Goal: Navigation & Orientation: Find specific page/section

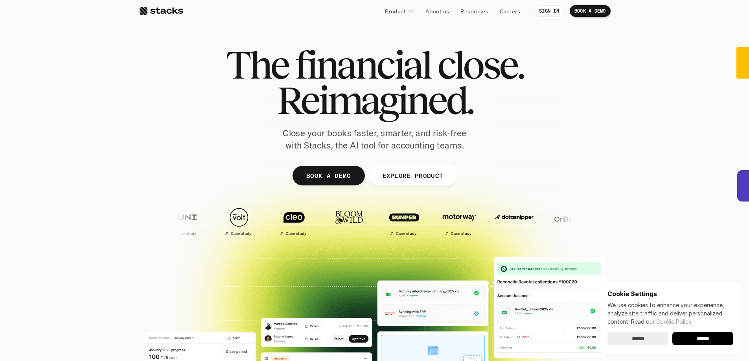
drag, startPoint x: 350, startPoint y: 100, endPoint x: 349, endPoint y: 82, distance: 18.1
click at [349, 83] on span "Reimagined." at bounding box center [374, 100] width 196 height 35
click at [358, 168] on link "BOOK A DEMO" at bounding box center [328, 176] width 72 height 20
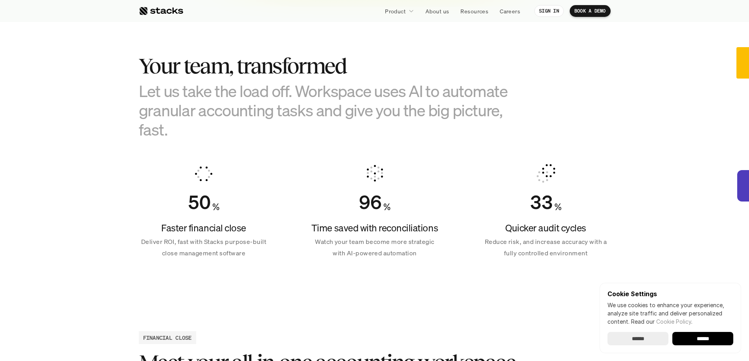
scroll to position [456, 0]
click at [720, 341] on input "******" at bounding box center [702, 338] width 61 height 13
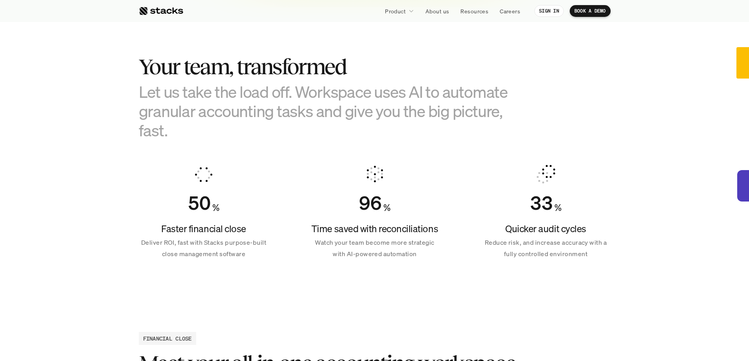
scroll to position [0, 0]
drag, startPoint x: 426, startPoint y: 107, endPoint x: 431, endPoint y: 128, distance: 21.8
click at [431, 128] on h3 "Let us take the load off. Workspace uses AI to automate granular accounting tas…" at bounding box center [335, 111] width 393 height 58
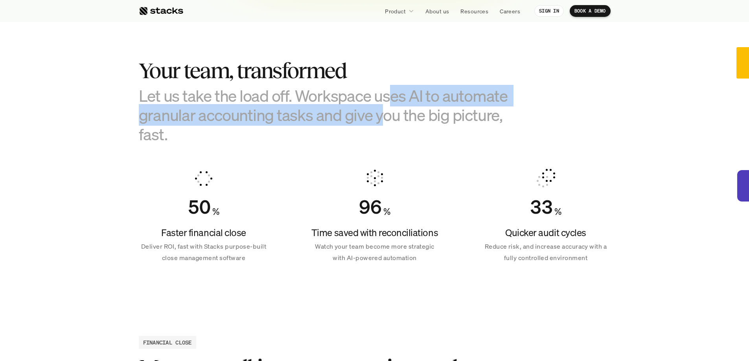
drag, startPoint x: 384, startPoint y: 117, endPoint x: 391, endPoint y: 89, distance: 28.7
click at [391, 89] on h3 "Let us take the load off. Workspace uses AI to automate granular accounting tas…" at bounding box center [335, 115] width 393 height 58
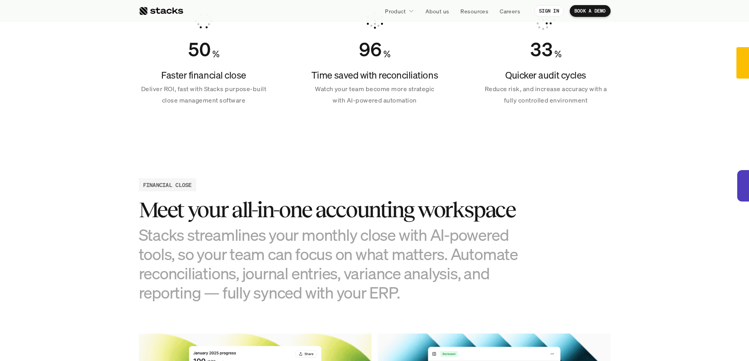
scroll to position [648, 0]
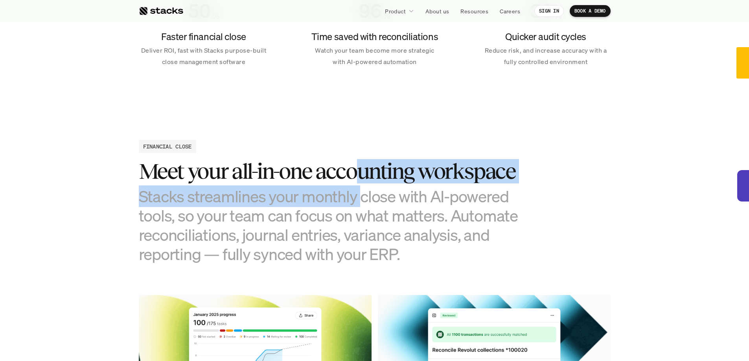
drag, startPoint x: 362, startPoint y: 181, endPoint x: 358, endPoint y: 202, distance: 21.1
click at [358, 202] on div "Meet your all-in-one accounting workspace Stacks streamlines your monthly close…" at bounding box center [335, 211] width 393 height 105
click at [358, 202] on h3 "Stacks streamlines your monthly close with AI-powered tools, so your team can f…" at bounding box center [335, 225] width 393 height 77
drag, startPoint x: 368, startPoint y: 200, endPoint x: 372, endPoint y: 178, distance: 23.1
click at [372, 178] on div "Meet your all-in-one accounting workspace Stacks streamlines your monthly close…" at bounding box center [335, 211] width 393 height 105
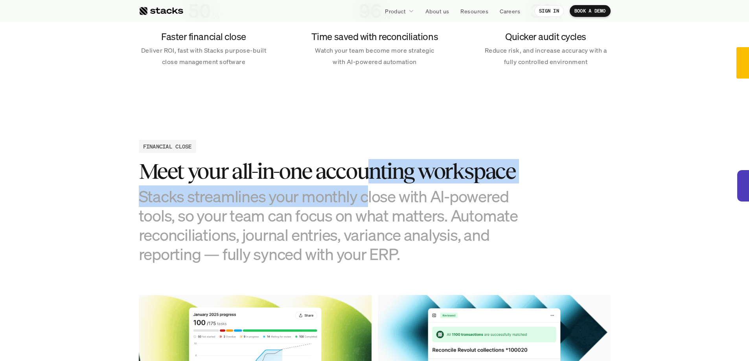
click at [372, 178] on h3 "Meet your all-in-one accounting workspace" at bounding box center [335, 171] width 393 height 24
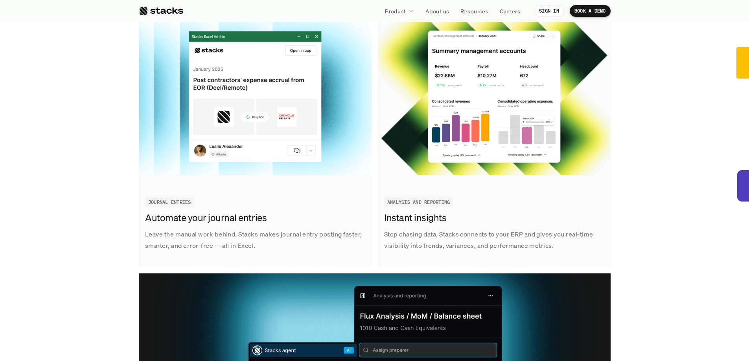
scroll to position [1183, 0]
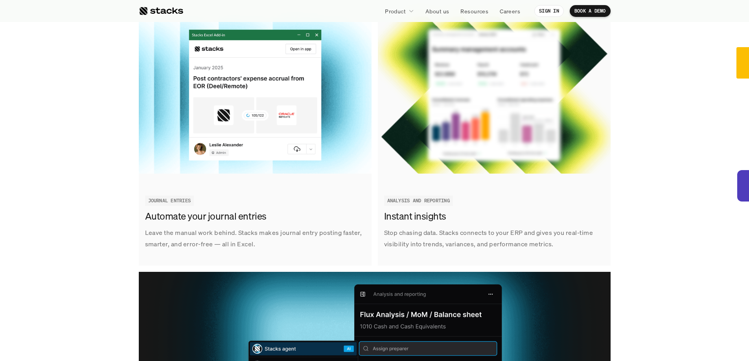
click at [691, 132] on div "Track tasks, automate reconciliations, and stay audit-ready — all in one place.…" at bounding box center [374, 141] width 737 height 760
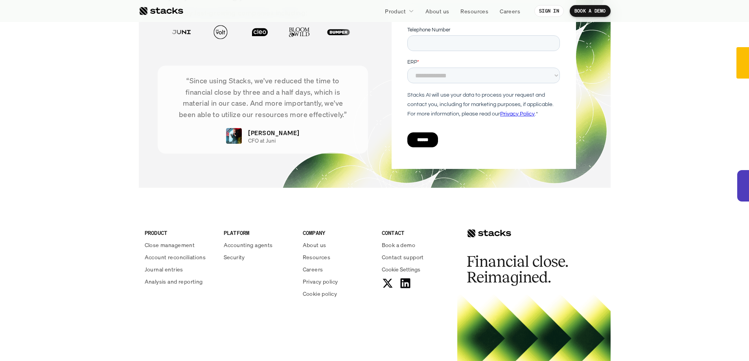
scroll to position [2723, 0]
click at [478, 74] on select "**********" at bounding box center [483, 76] width 152 height 16
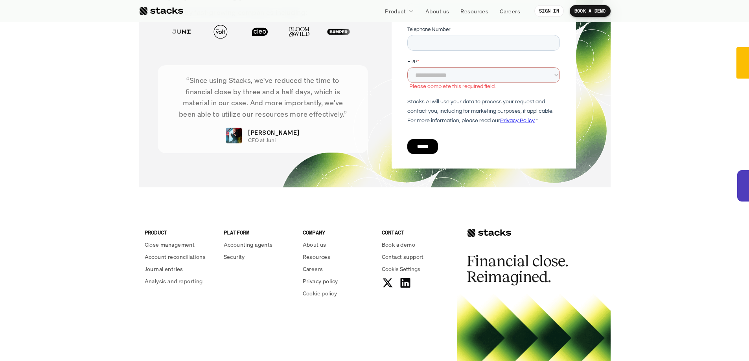
click at [453, 207] on div "PRODUCT Close management Account reconciliations Journal entries Analysis and r…" at bounding box center [298, 266] width 318 height 126
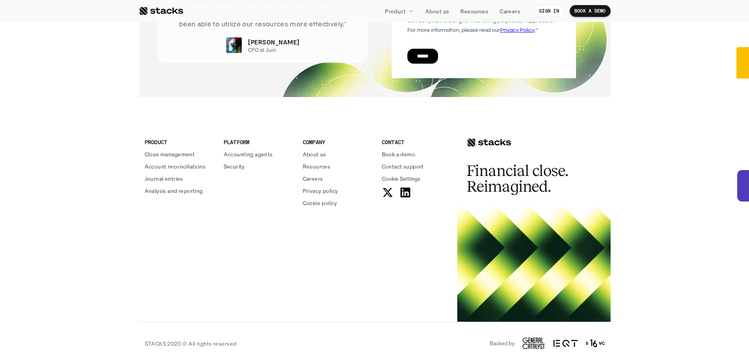
scroll to position [2814, 0]
drag, startPoint x: 505, startPoint y: 170, endPoint x: 506, endPoint y: 184, distance: 13.4
click at [506, 184] on h2 "Financial close. Reimagined." at bounding box center [526, 178] width 118 height 31
drag, startPoint x: 511, startPoint y: 187, endPoint x: 512, endPoint y: 174, distance: 13.4
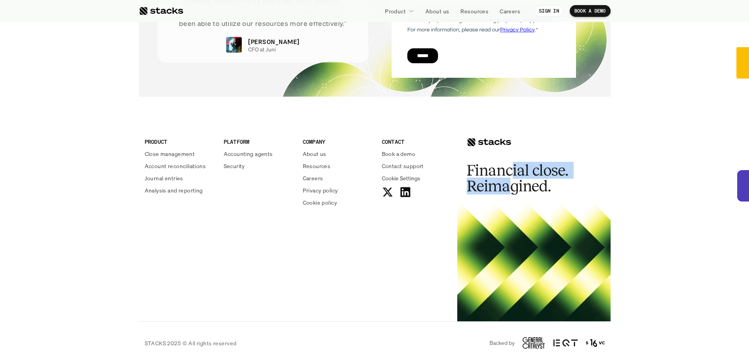
click at [512, 174] on h2 "Financial close. Reimagined." at bounding box center [526, 178] width 118 height 31
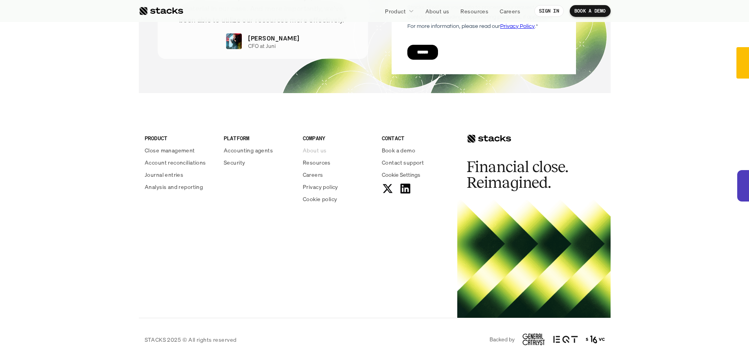
click at [309, 153] on p "About us" at bounding box center [315, 150] width 24 height 8
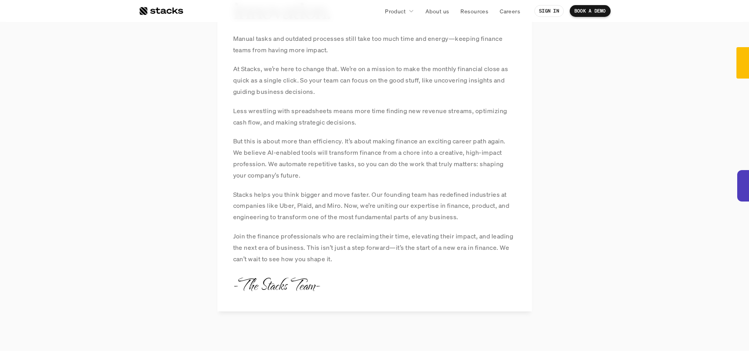
scroll to position [686, 0]
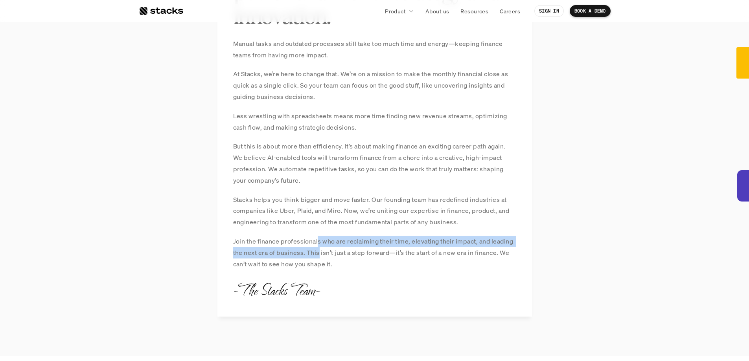
drag, startPoint x: 318, startPoint y: 246, endPoint x: 318, endPoint y: 252, distance: 6.3
click at [318, 252] on p "Join the finance professionals who are reclaiming their time, elevating their i…" at bounding box center [374, 253] width 283 height 34
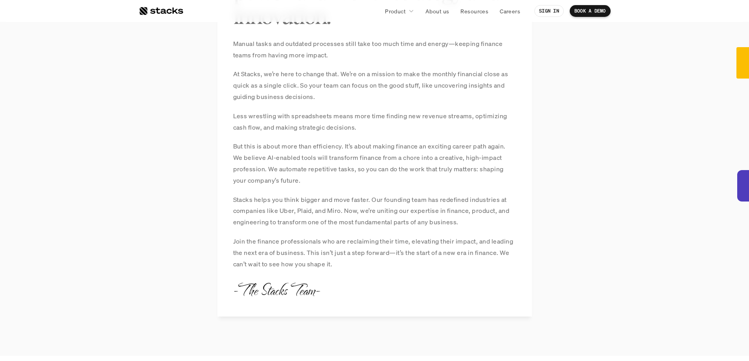
click at [318, 252] on p "Join the finance professionals who are reclaiming their time, elevating their i…" at bounding box center [374, 253] width 283 height 34
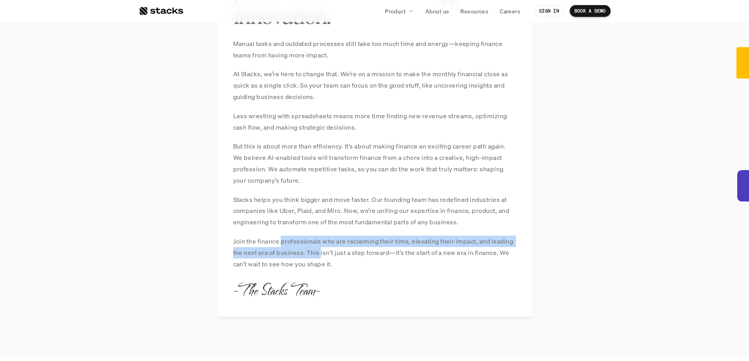
drag, startPoint x: 318, startPoint y: 252, endPoint x: 318, endPoint y: 237, distance: 14.5
click at [318, 237] on p "Join the finance professionals who are reclaiming their time, elevating their i…" at bounding box center [374, 253] width 283 height 34
drag, startPoint x: 319, startPoint y: 244, endPoint x: 318, endPoint y: 252, distance: 7.5
click at [318, 252] on p "Join the finance professionals who are reclaiming their time, elevating their i…" at bounding box center [374, 253] width 283 height 34
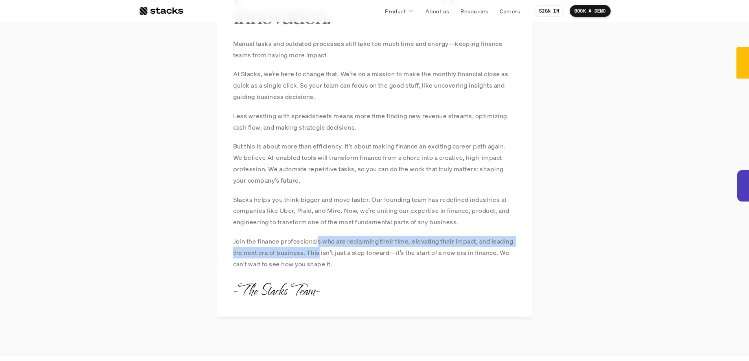
click at [318, 252] on p "Join the finance professionals who are reclaiming their time, elevating their i…" at bounding box center [374, 253] width 283 height 34
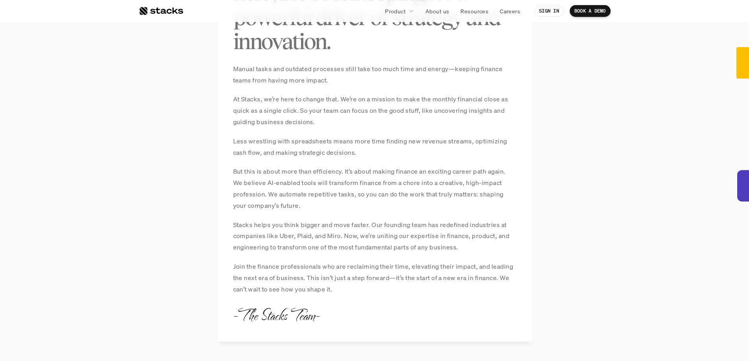
scroll to position [660, 0]
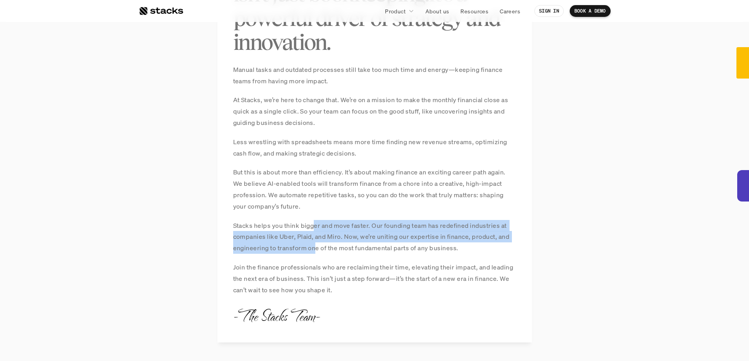
drag, startPoint x: 315, startPoint y: 245, endPoint x: 316, endPoint y: 230, distance: 15.3
click at [316, 230] on p "Stacks helps you think bigger and move faster. Our founding team has redefined …" at bounding box center [374, 237] width 283 height 34
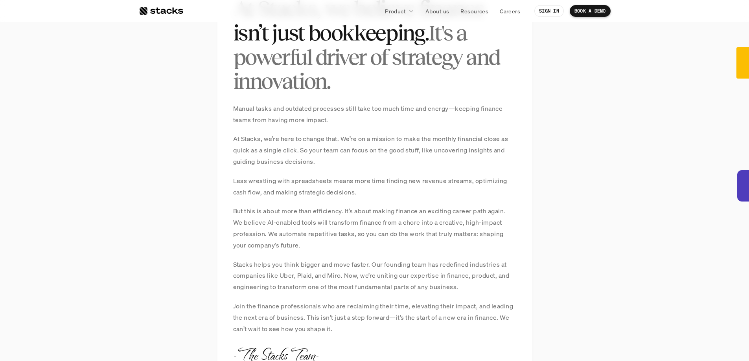
scroll to position [621, 0]
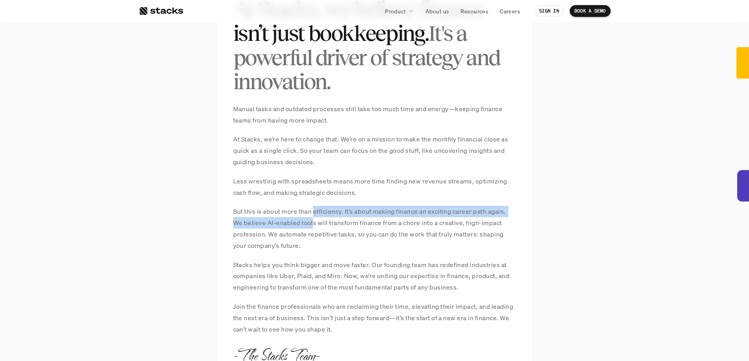
drag, startPoint x: 313, startPoint y: 224, endPoint x: 314, endPoint y: 212, distance: 11.4
click at [314, 212] on p "But this is about more than efficiency. It’s about making finance an exciting c…" at bounding box center [374, 228] width 283 height 45
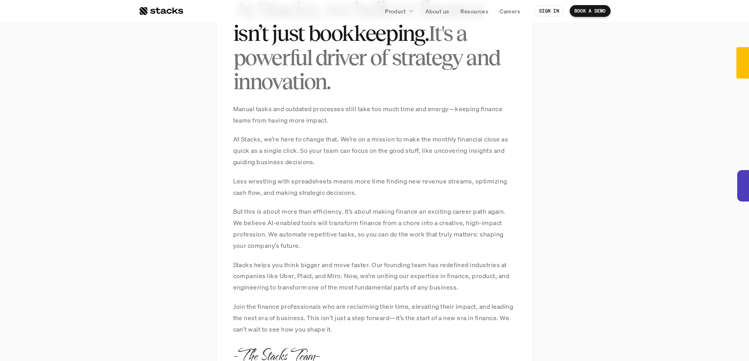
scroll to position [575, 0]
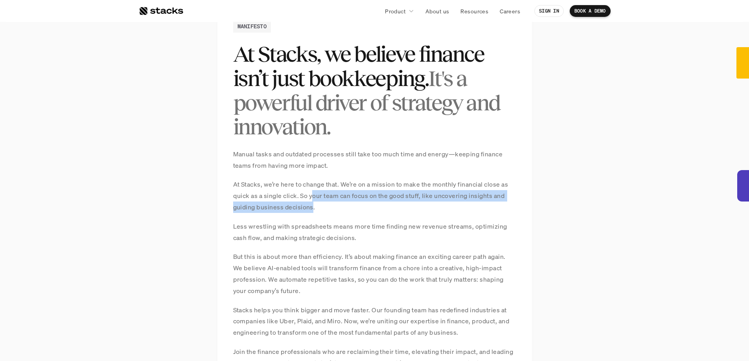
drag, startPoint x: 312, startPoint y: 207, endPoint x: 313, endPoint y: 190, distance: 16.9
click at [313, 190] on p "At Stacks, we’re here to change that. We’re on a mission to make the monthly fi…" at bounding box center [374, 196] width 283 height 34
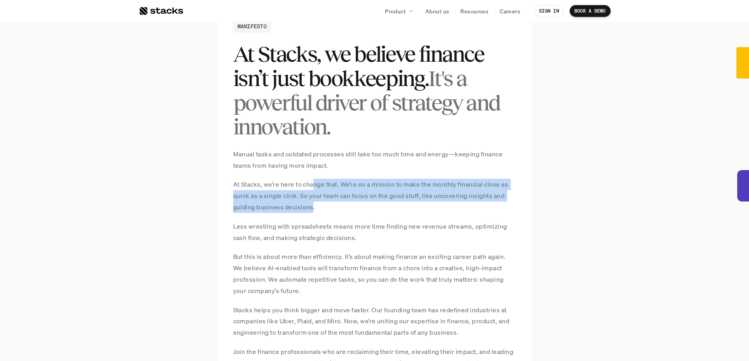
click at [313, 190] on p "At Stacks, we’re here to change that. We’re on a mission to make the monthly fi…" at bounding box center [374, 196] width 283 height 34
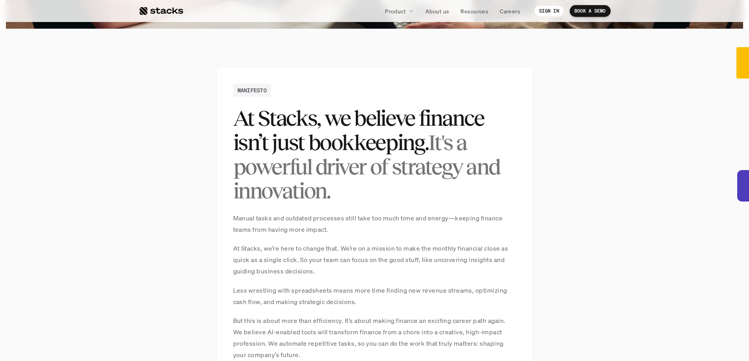
scroll to position [511, 0]
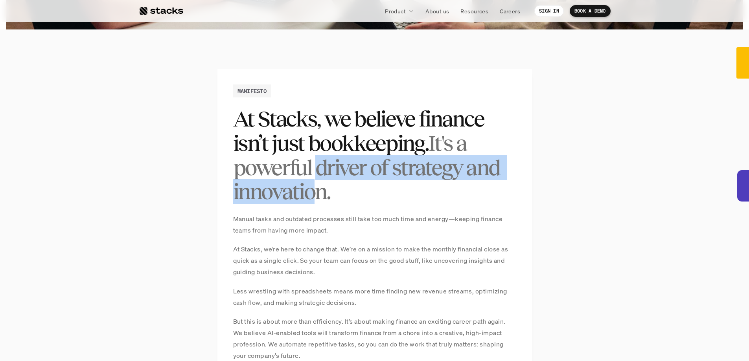
drag, startPoint x: 312, startPoint y: 186, endPoint x: 314, endPoint y: 171, distance: 15.4
click at [314, 171] on span "It's a powerful driver of strategy and innovation." at bounding box center [368, 167] width 270 height 73
click at [315, 171] on span "It's a powerful driver of strategy and innovation." at bounding box center [368, 167] width 270 height 73
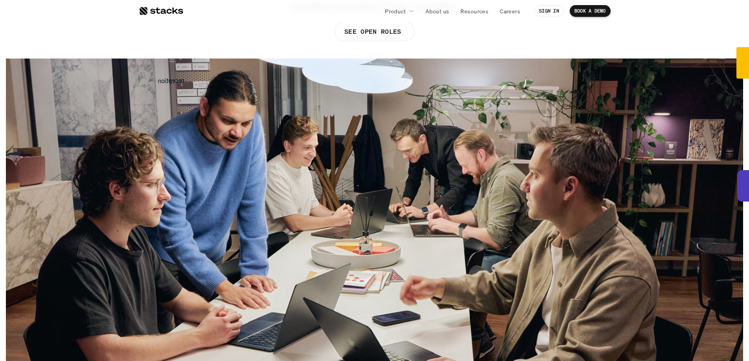
scroll to position [167, 0]
click at [385, 30] on p "SEE OPEN ROLES" at bounding box center [372, 31] width 57 height 11
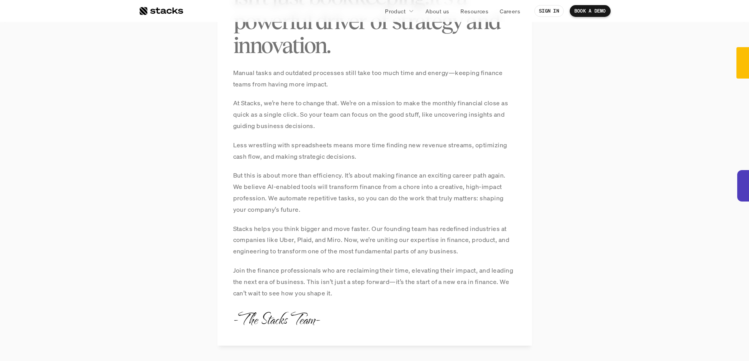
scroll to position [1353, 0]
